Goal: Information Seeking & Learning: Learn about a topic

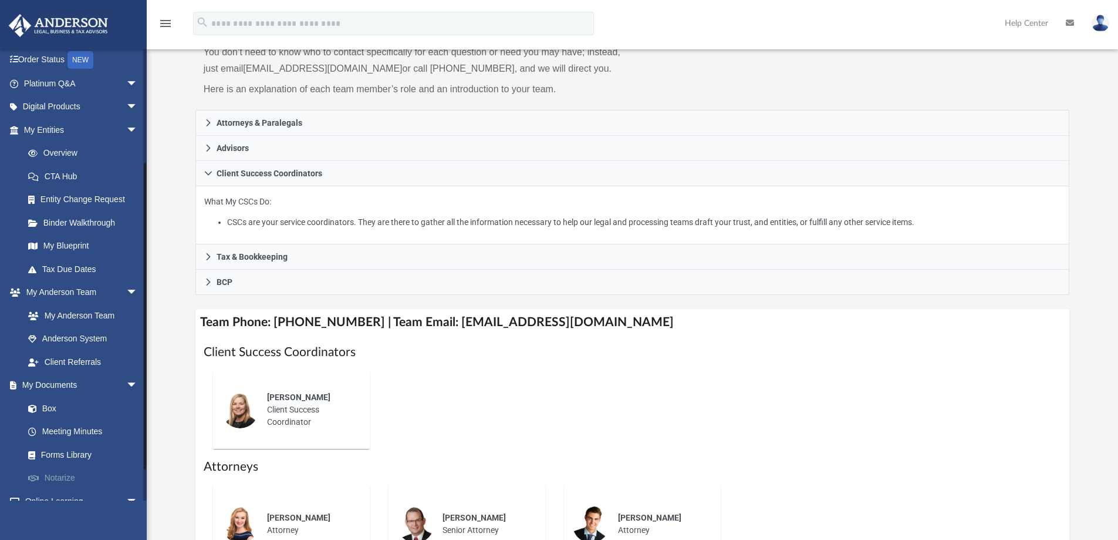
scroll to position [176, 0]
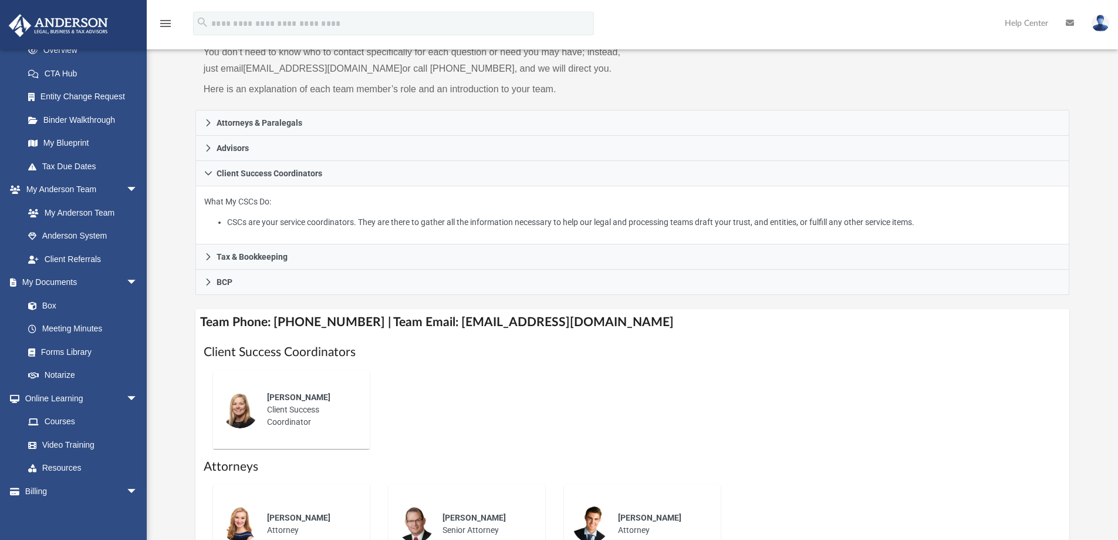
click at [1104, 27] on img at bounding box center [1101, 23] width 18 height 17
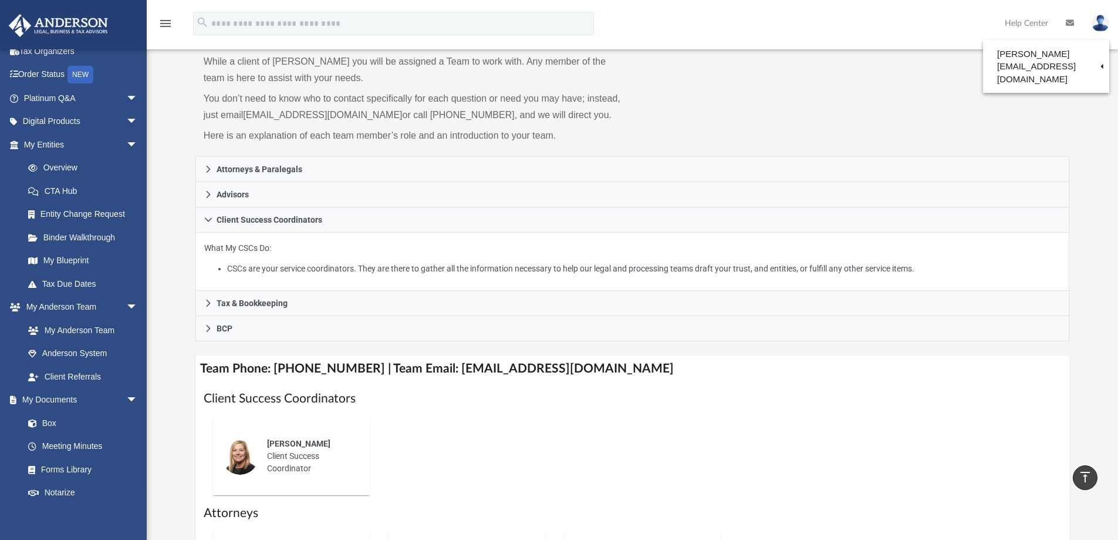
scroll to position [59, 0]
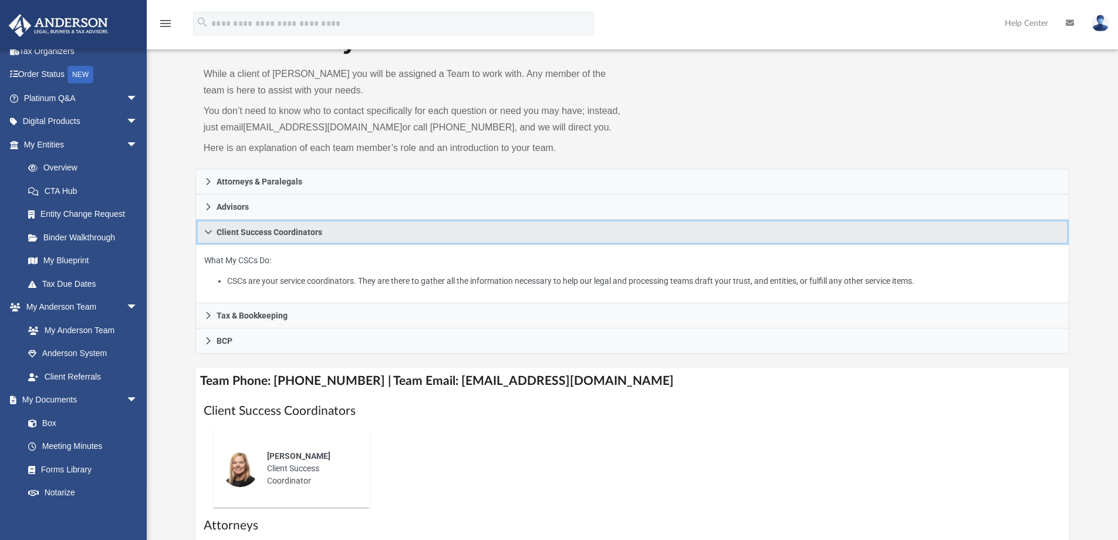
click at [205, 234] on icon at bounding box center [208, 232] width 8 height 8
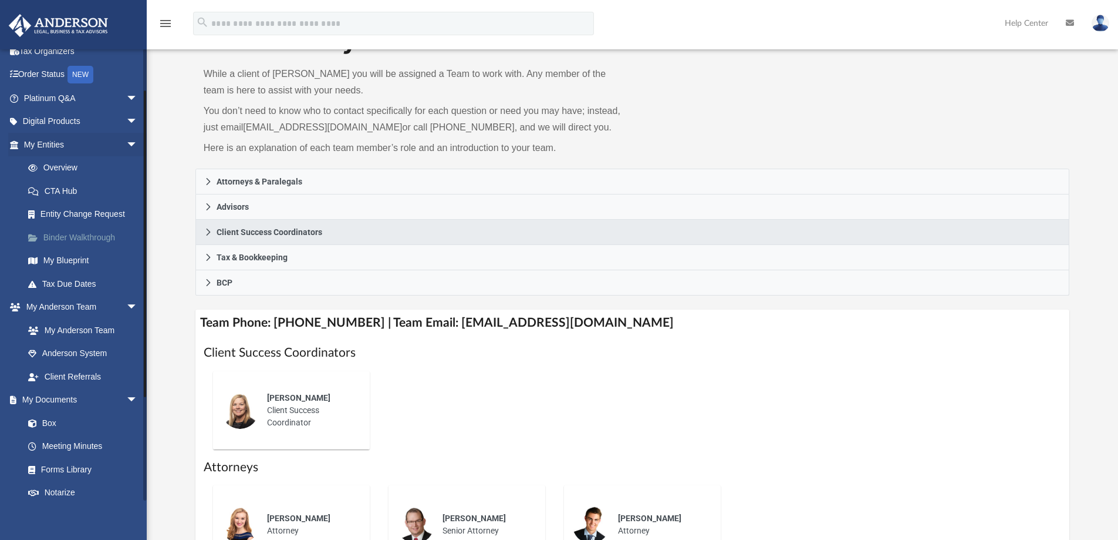
click at [80, 234] on link "Binder Walkthrough" at bounding box center [85, 236] width 139 height 23
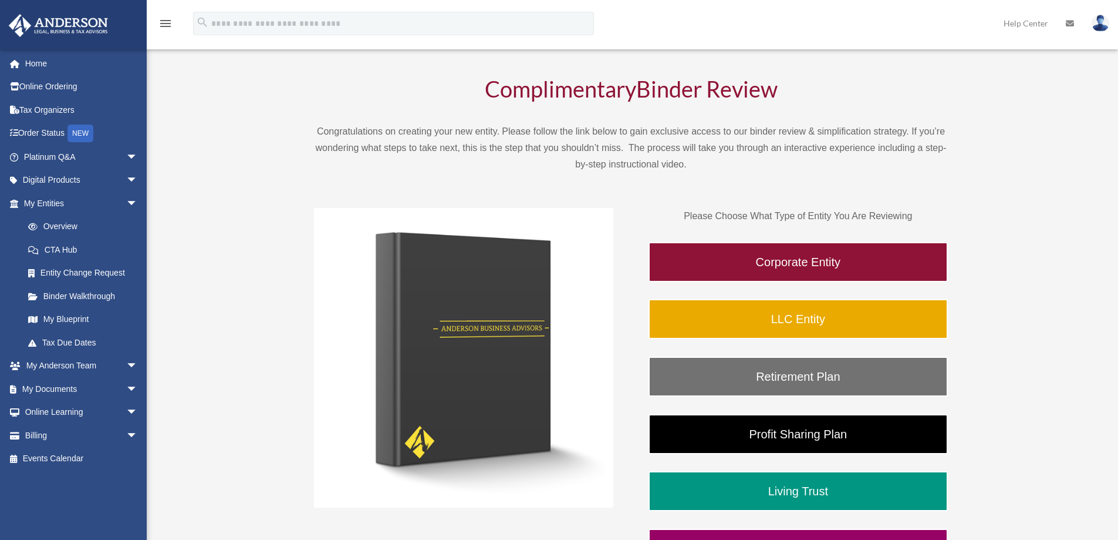
scroll to position [117, 0]
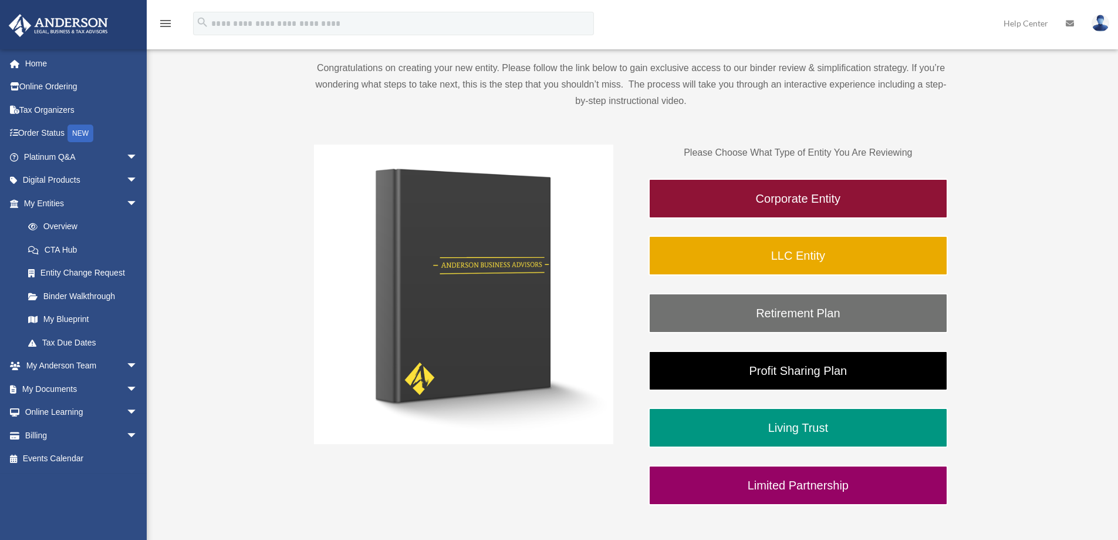
click at [866, 245] on link "LLC Entity" at bounding box center [798, 255] width 299 height 40
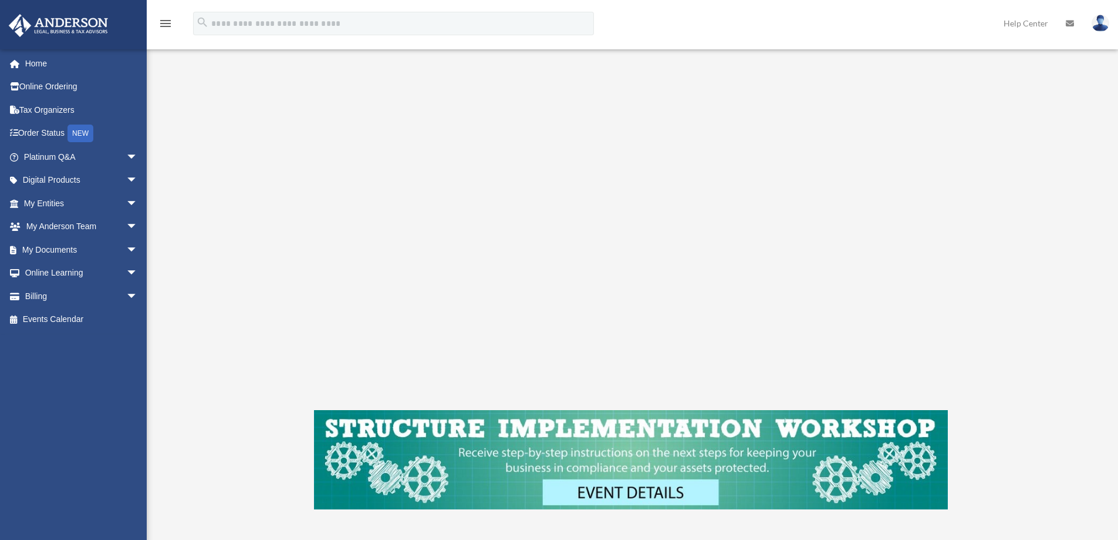
scroll to position [176, 0]
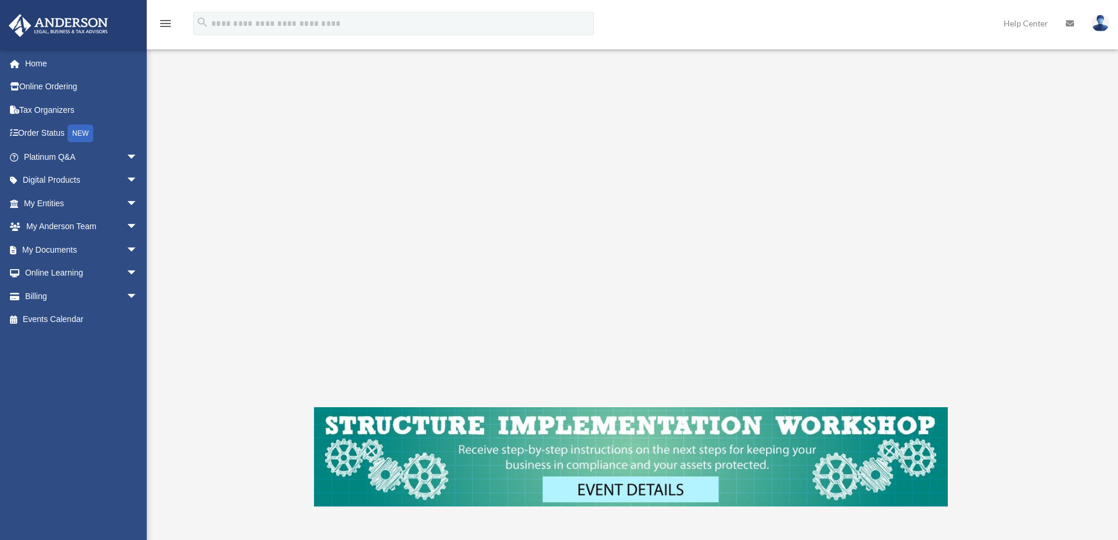
click at [1034, 227] on div "LLC Entity To pause video at anytime, simply click on the video" at bounding box center [632, 232] width 878 height 658
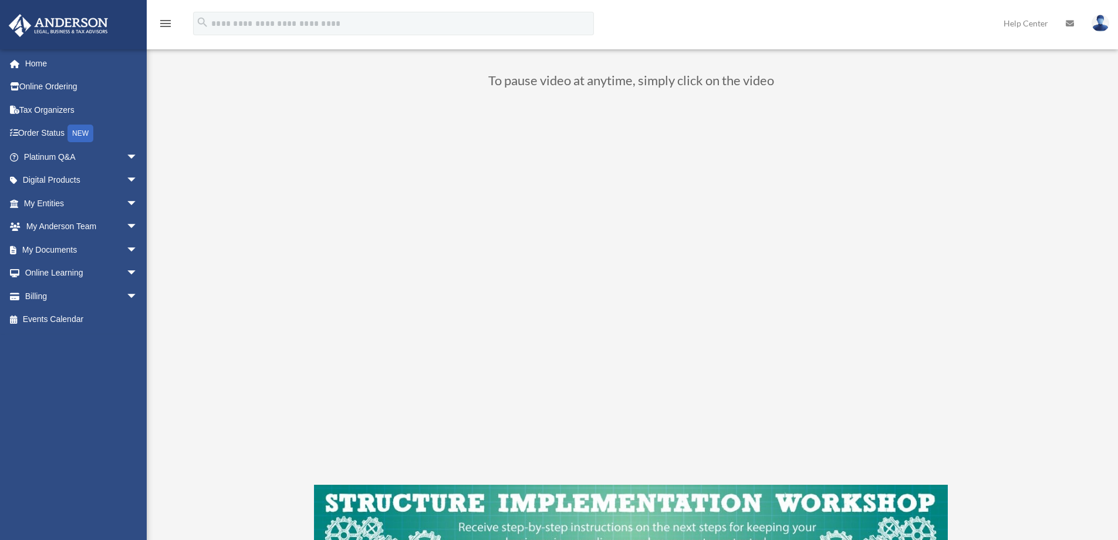
scroll to position [117, 0]
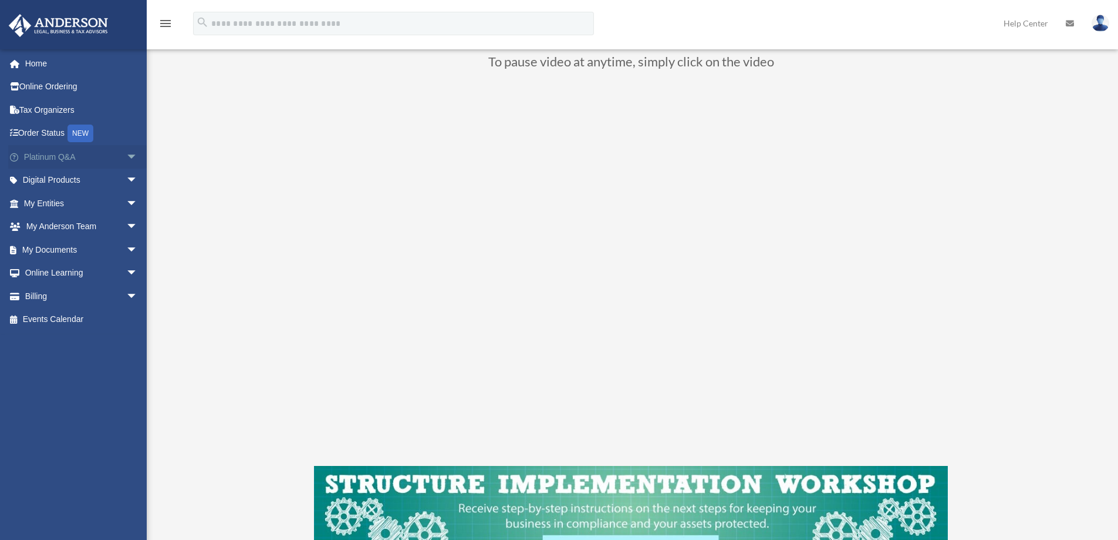
click at [130, 159] on span "arrow_drop_down" at bounding box center [137, 157] width 23 height 24
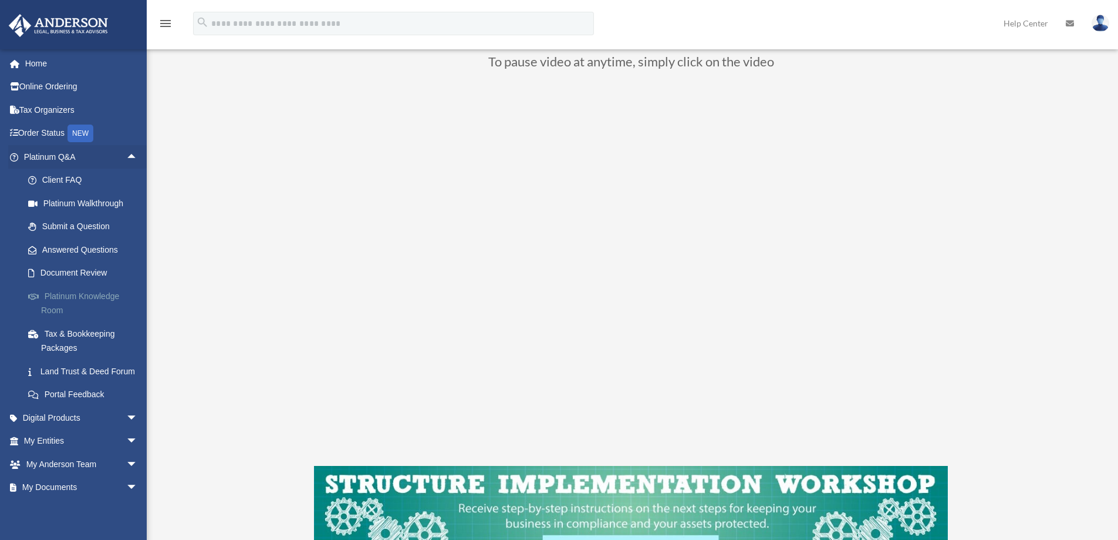
click at [106, 293] on link "Platinum Knowledge Room" at bounding box center [85, 303] width 139 height 38
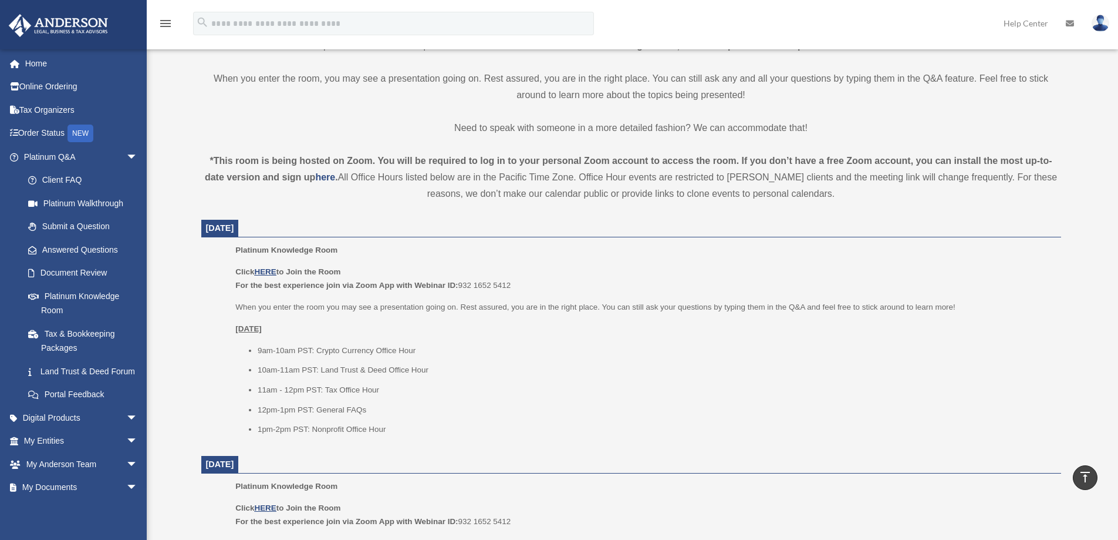
scroll to position [470, 0]
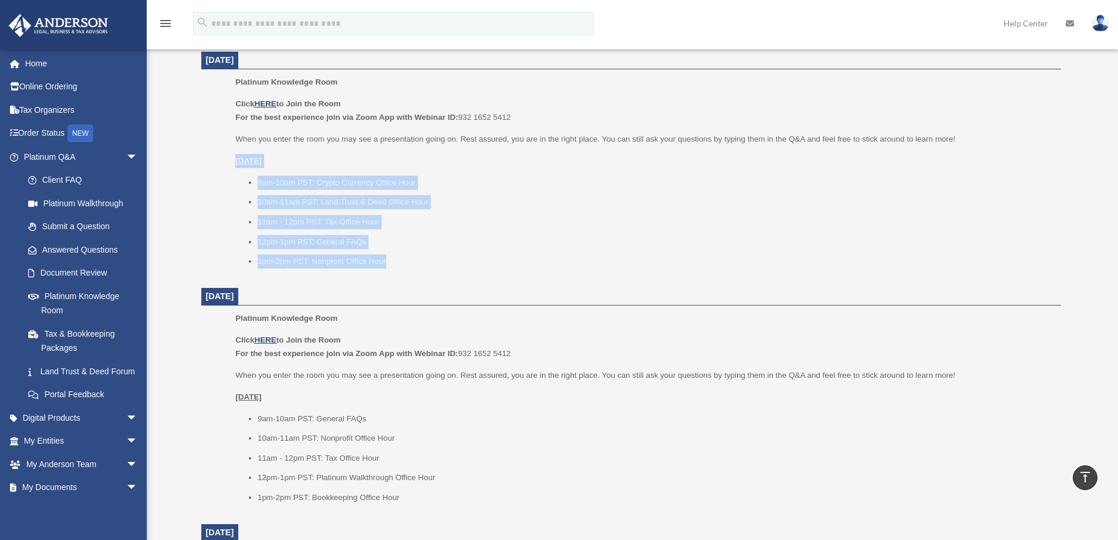
drag, startPoint x: 396, startPoint y: 259, endPoint x: 231, endPoint y: 167, distance: 189.5
click at [231, 167] on ul "Platinum Knowledge Room Click HERE to Join the Room For the best experience joi…" at bounding box center [632, 175] width 844 height 201
click at [594, 231] on ul "9am-10am PST: Crypto Currency Office Hour 10am-11am PST: Land Trust & Deed Offi…" at bounding box center [643, 222] width 817 height 93
